Goal: Information Seeking & Learning: Learn about a topic

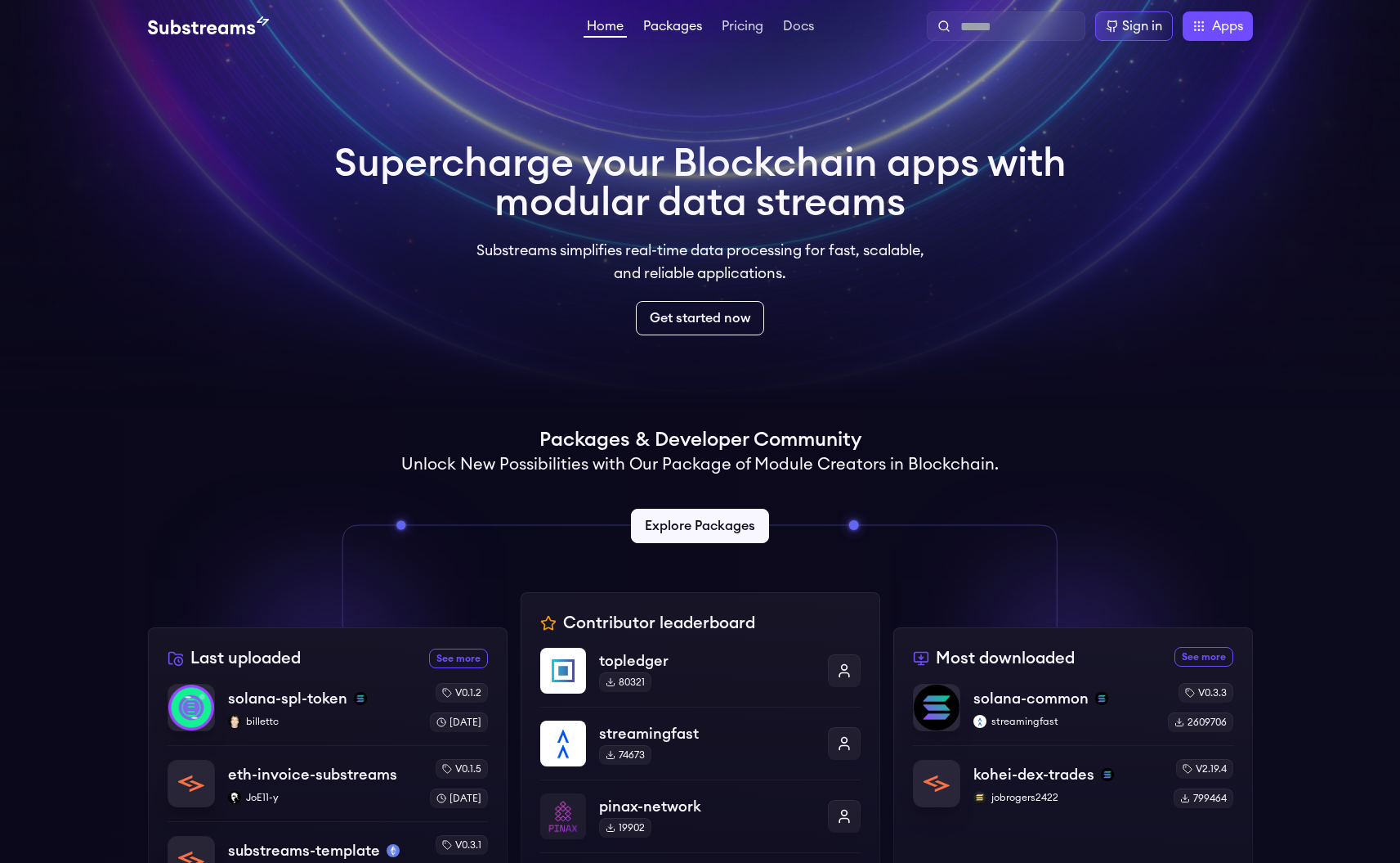
click at [655, 29] on link "Packages" at bounding box center [672, 28] width 65 height 16
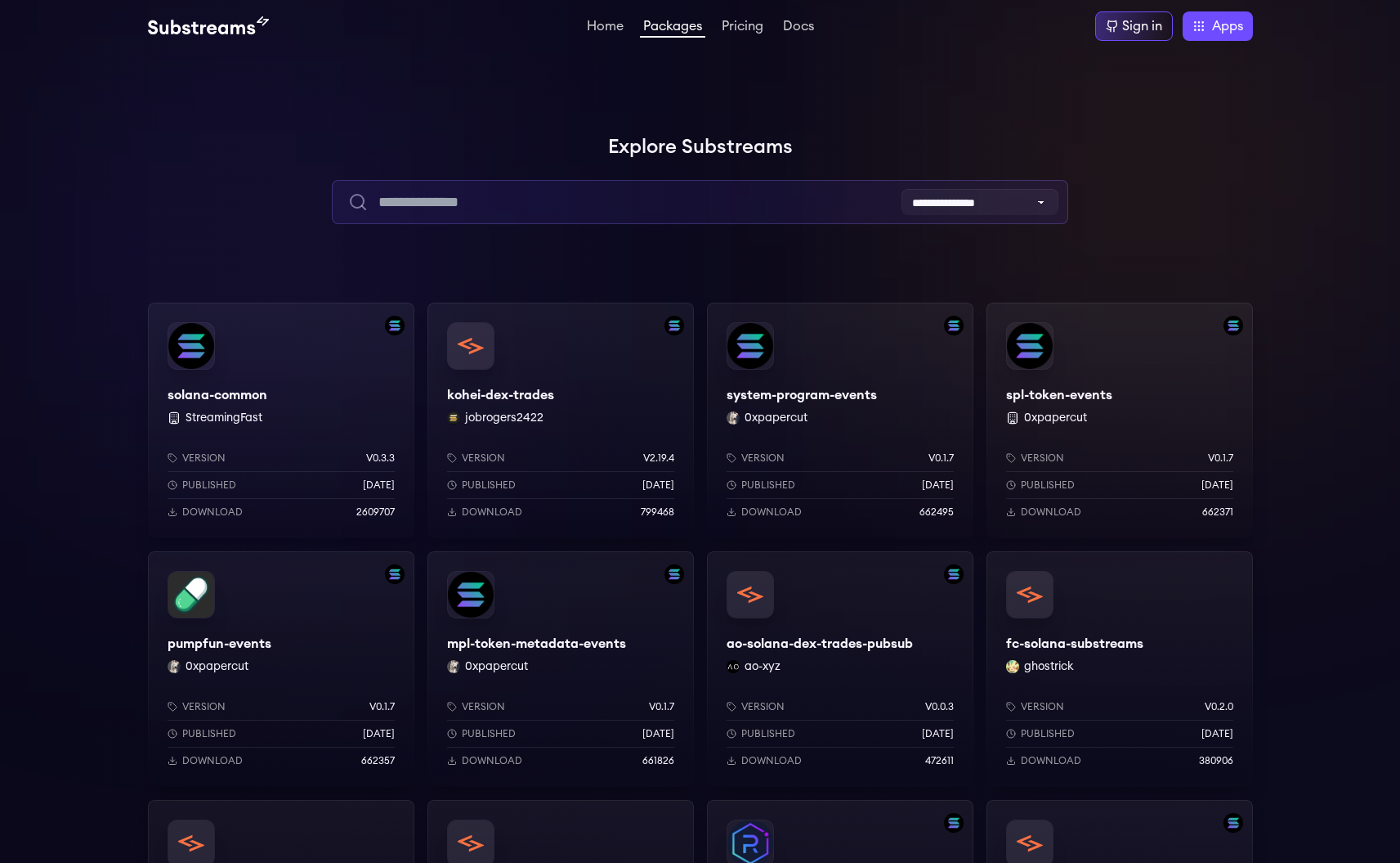
click at [704, 193] on input "text" at bounding box center [700, 201] width 736 height 44
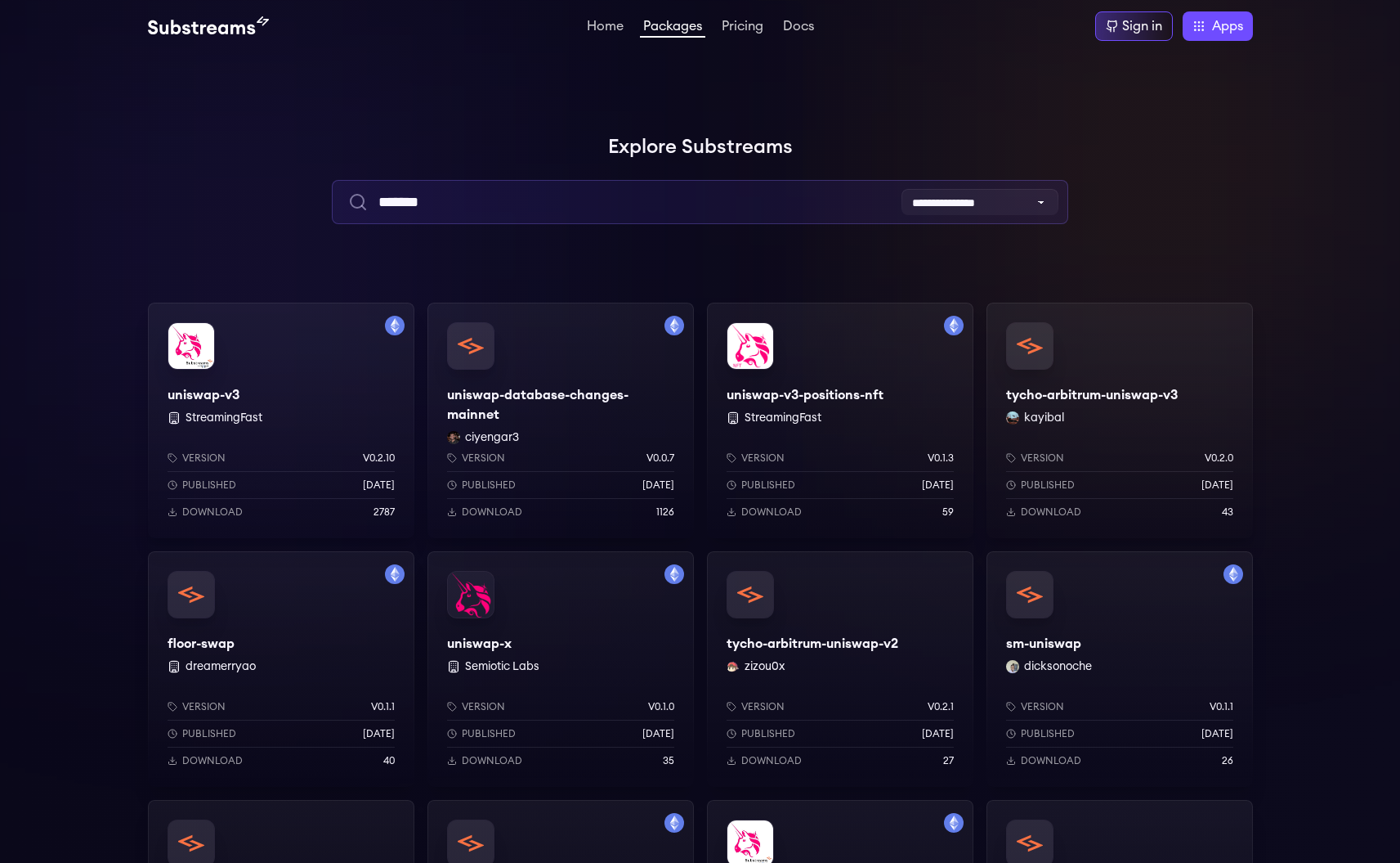
type input "*******"
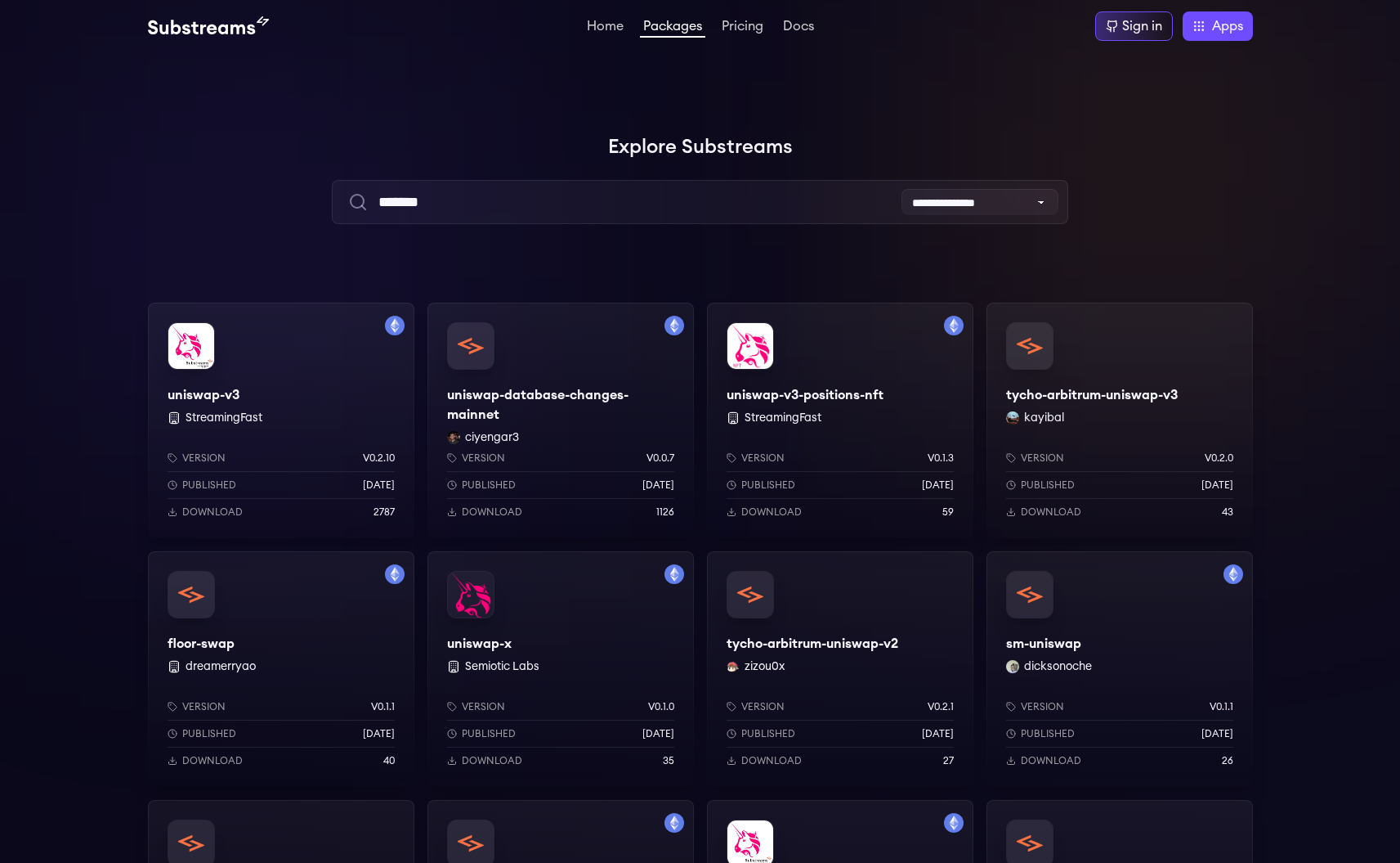
click at [291, 362] on div "uniswap-v3 StreamingFast Version v0.2.10 Published 1 years ago Download 2787" at bounding box center [281, 421] width 266 height 236
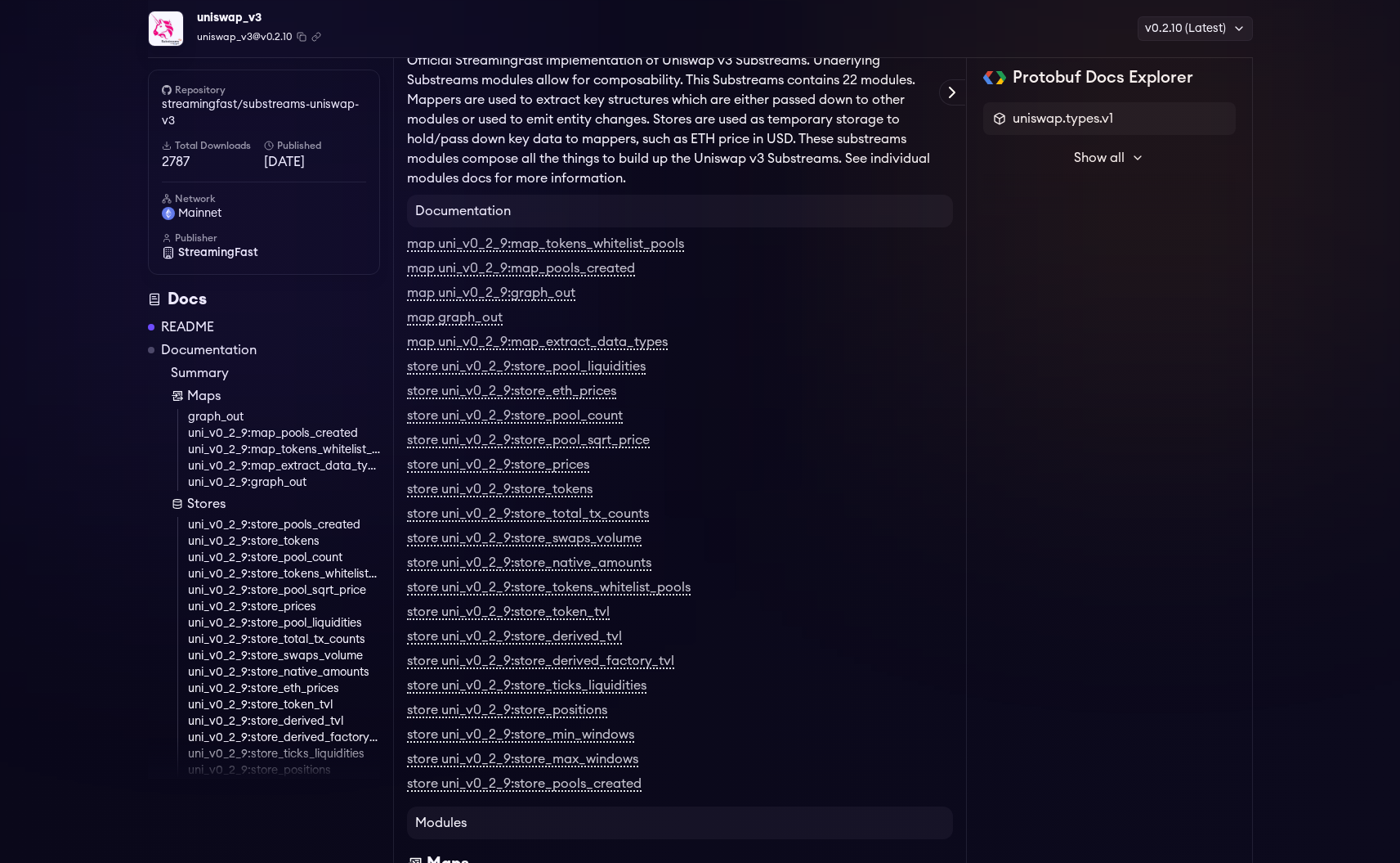
scroll to position [251, 0]
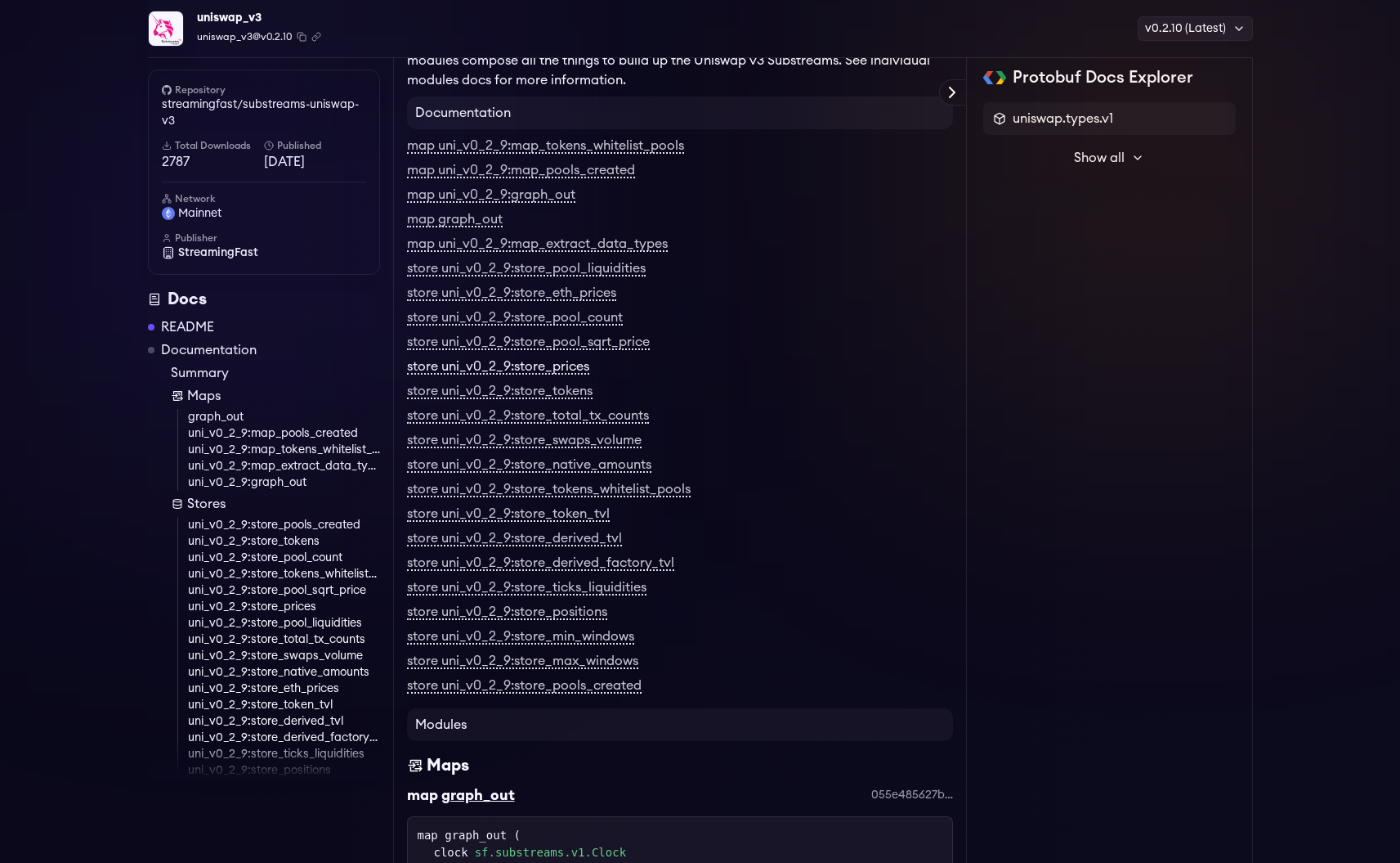
click at [548, 372] on link "store uni_v0_2_9:store_prices" at bounding box center [498, 367] width 182 height 15
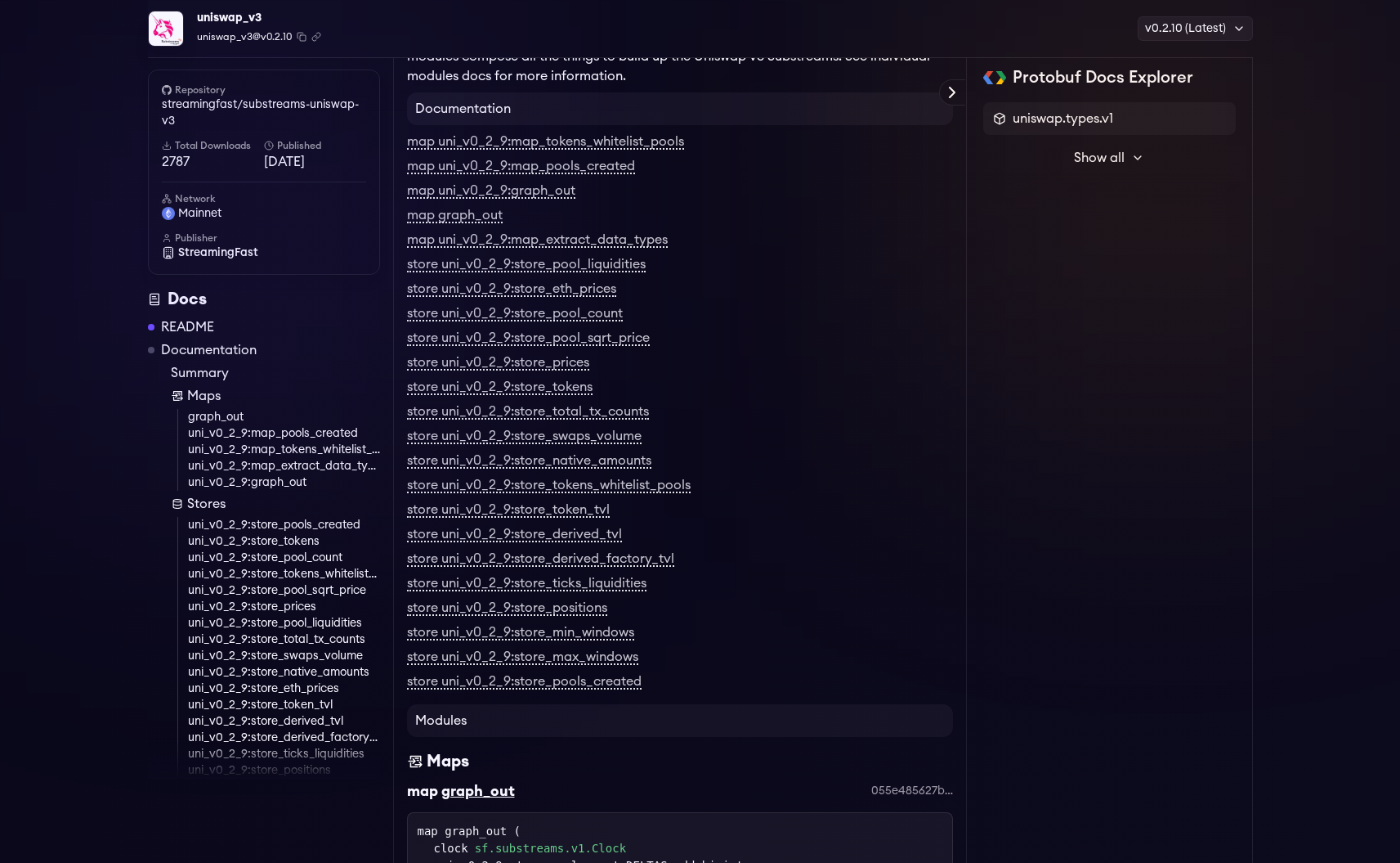
scroll to position [255, 0]
